Goal: Navigation & Orientation: Go to known website

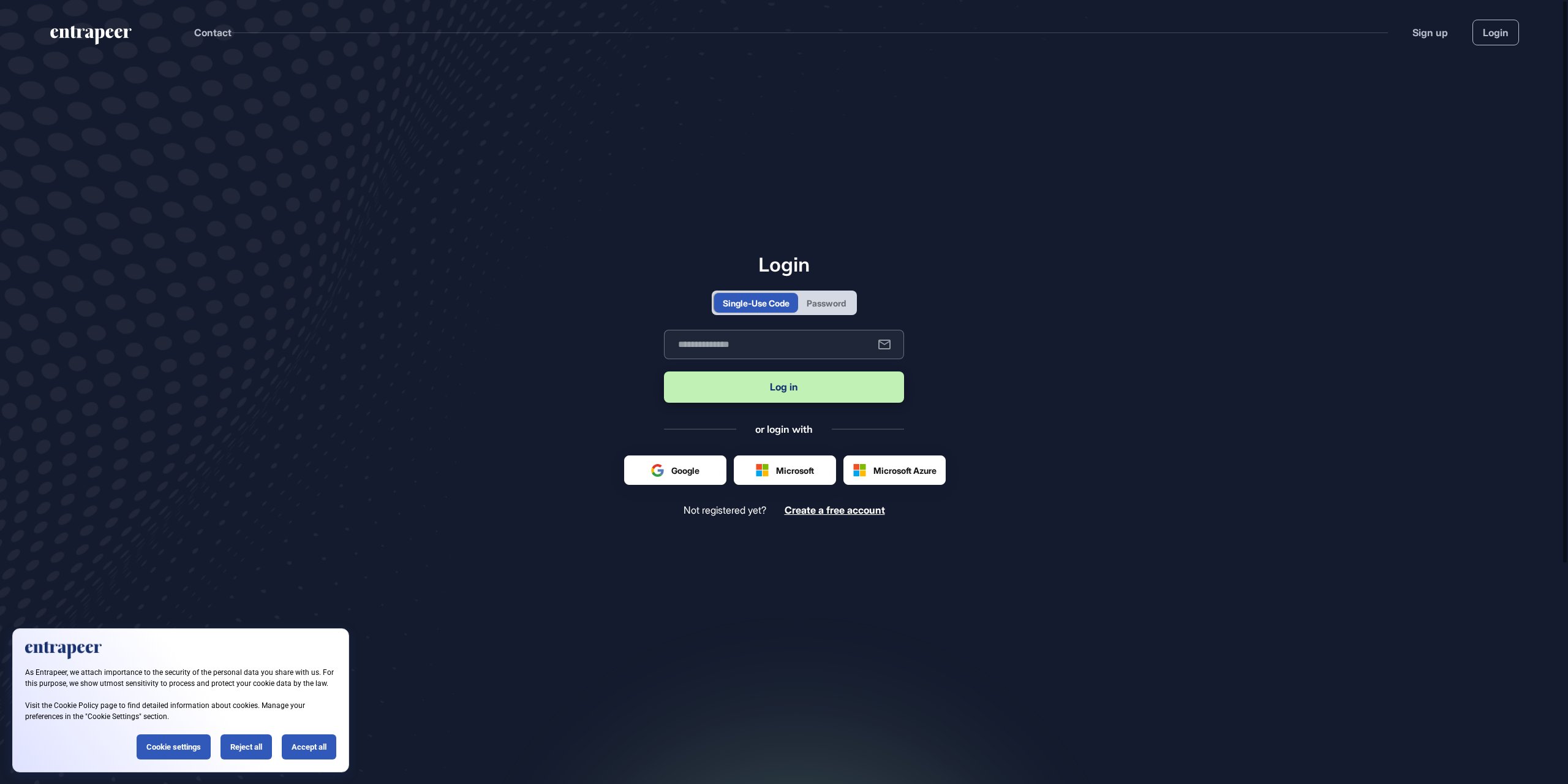
click at [796, 349] on input "text" at bounding box center [784, 344] width 240 height 29
click at [955, 383] on main "Login Single-Use Code Password Business email Log in or login with Google Micro…" at bounding box center [784, 438] width 1568 height 747
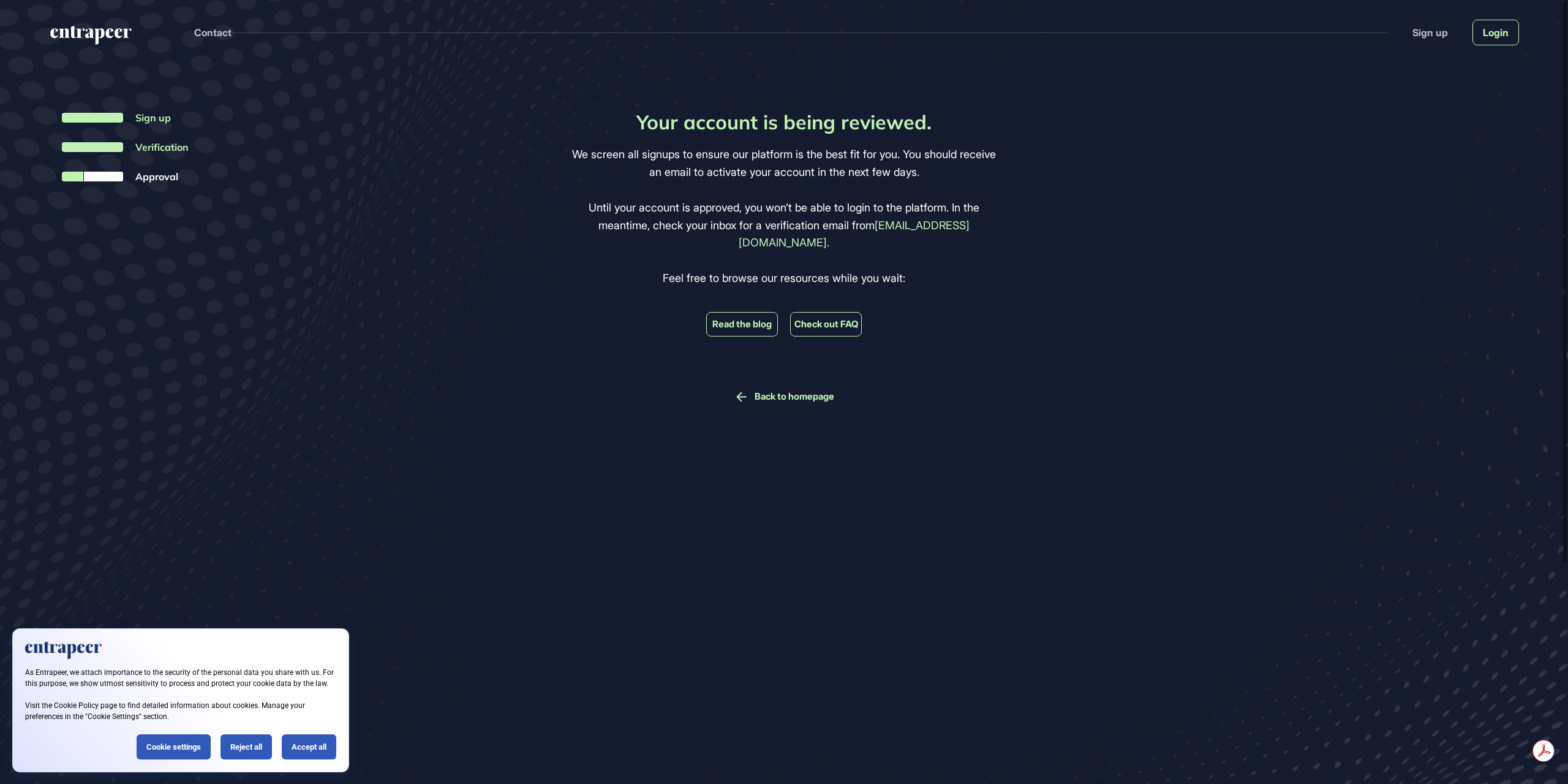
click at [1483, 33] on link "Login" at bounding box center [1496, 32] width 47 height 26
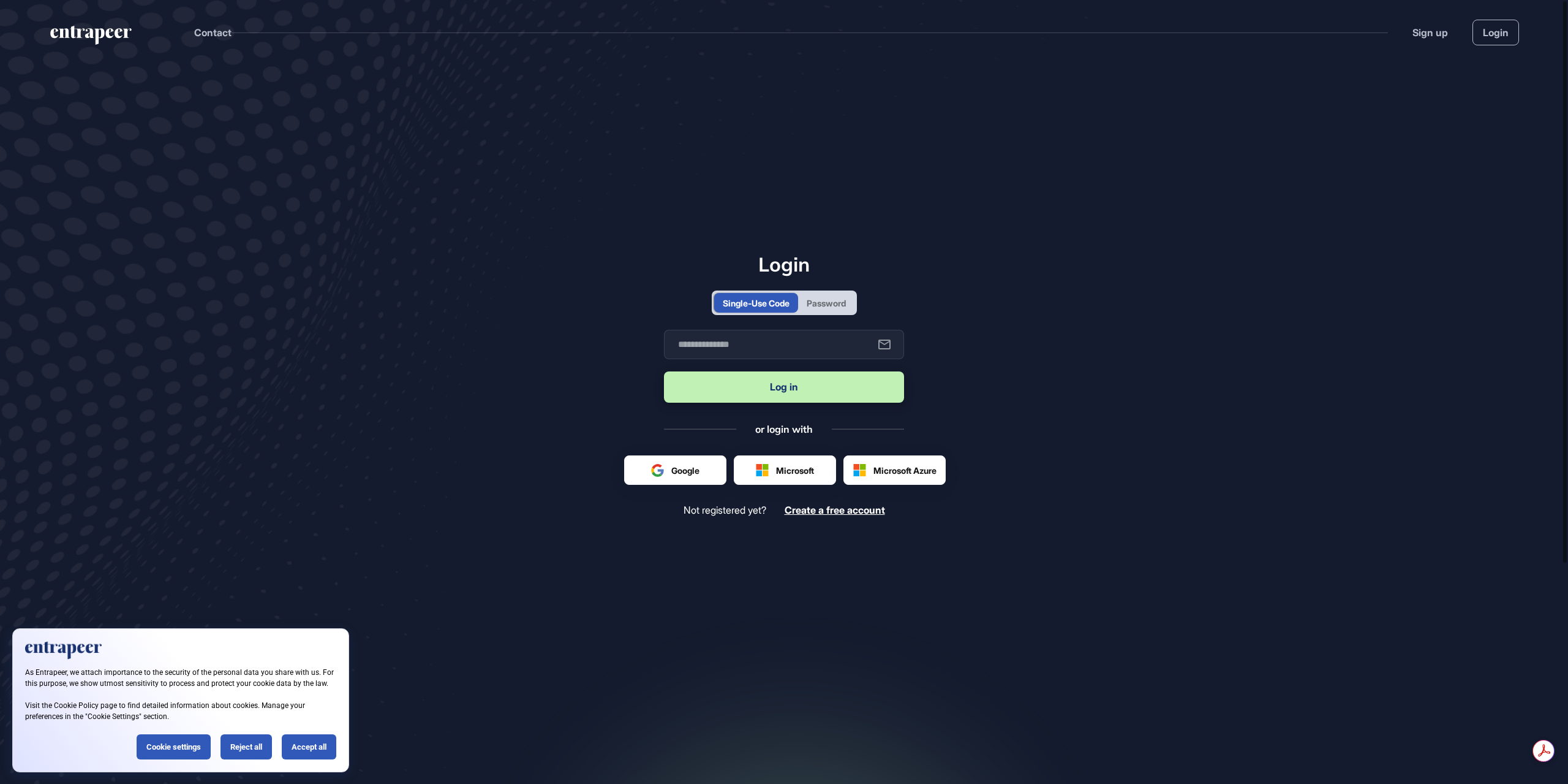
drag, startPoint x: 1065, startPoint y: 336, endPoint x: 1059, endPoint y: 329, distance: 9.2
click at [1065, 336] on main "Login Single-Use Code Password Business email Log in or login with Google Micro…" at bounding box center [784, 438] width 1568 height 747
